Goal: Go to known website: Access a specific website the user already knows

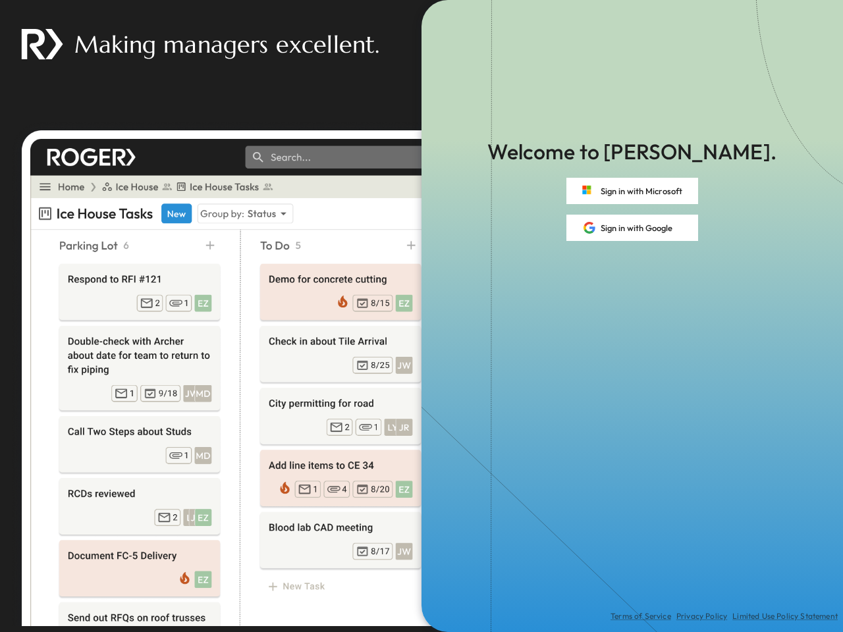
click at [422, 316] on div "Terms of Service Privacy Policy Limited Use Policy Statement" at bounding box center [633, 436] width 422 height 391
click at [632, 191] on button "Sign in with Microsoft" at bounding box center [632, 191] width 132 height 26
click at [632, 228] on button "Sign in with Google" at bounding box center [632, 228] width 132 height 26
